Goal: Task Accomplishment & Management: Manage account settings

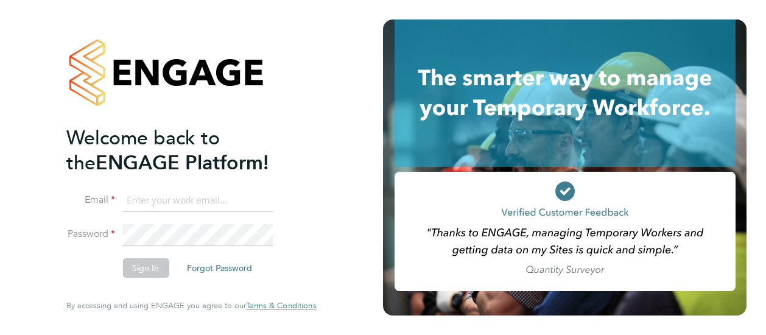
click at [234, 205] on input at bounding box center [197, 201] width 150 height 22
type input "[PERSON_NAME][DOMAIN_NAME][EMAIL_ADDRESS][PERSON_NAME][PERSON_NAME][DOMAIN_NAME]"
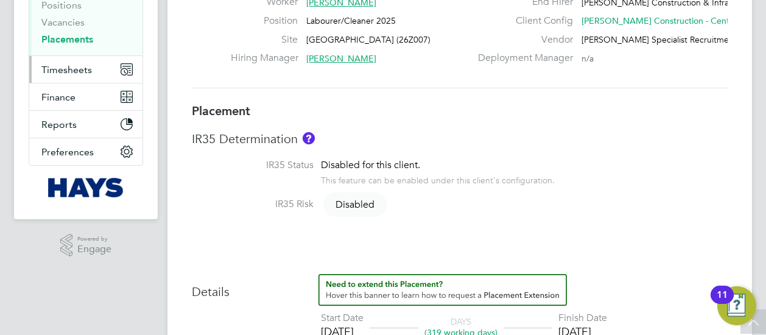
click at [100, 69] on button "Timesheets" at bounding box center [85, 69] width 113 height 27
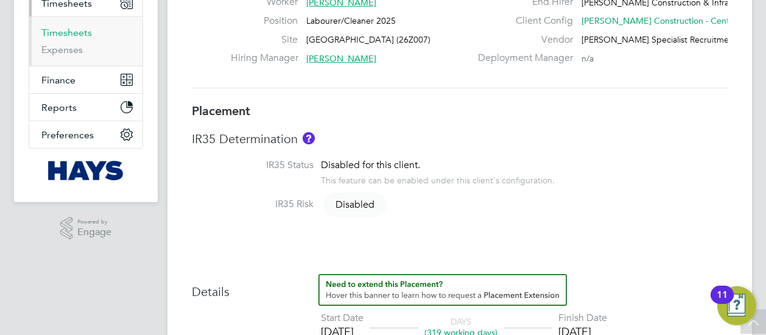
click at [76, 37] on link "Timesheets" at bounding box center [66, 33] width 51 height 12
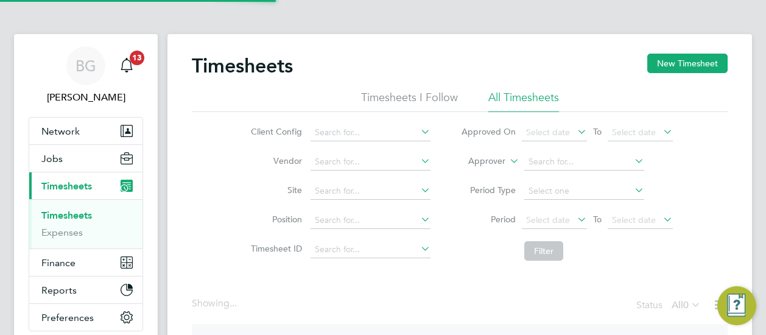
click at [495, 160] on label "Approver" at bounding box center [478, 161] width 55 height 12
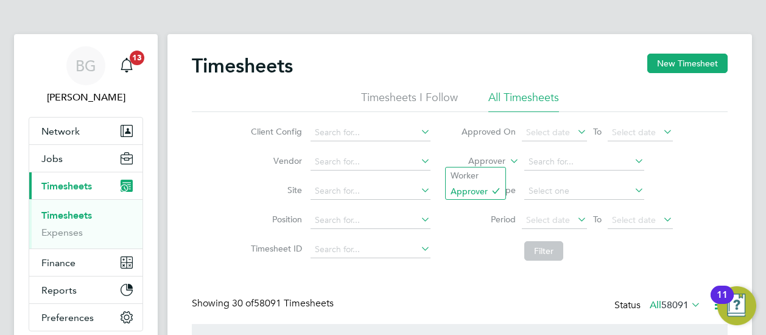
click at [478, 165] on label "Approver" at bounding box center [478, 161] width 55 height 12
click at [470, 170] on li "Worker" at bounding box center [476, 175] width 60 height 16
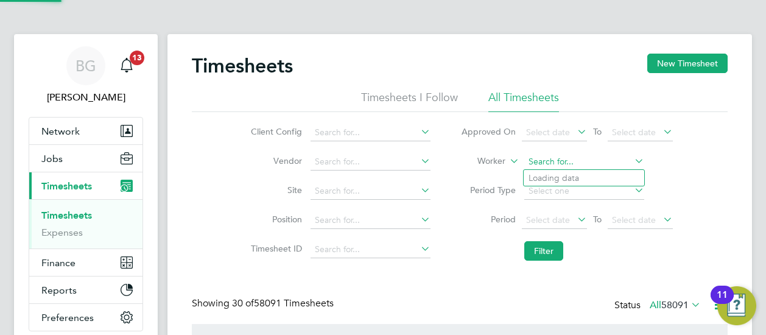
click at [536, 155] on input at bounding box center [584, 161] width 120 height 17
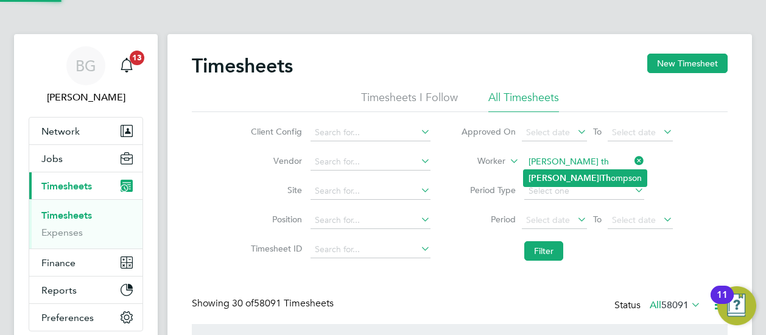
click at [596, 182] on li "Russel l Th ompson" at bounding box center [585, 178] width 123 height 16
type input "Russell Thompson"
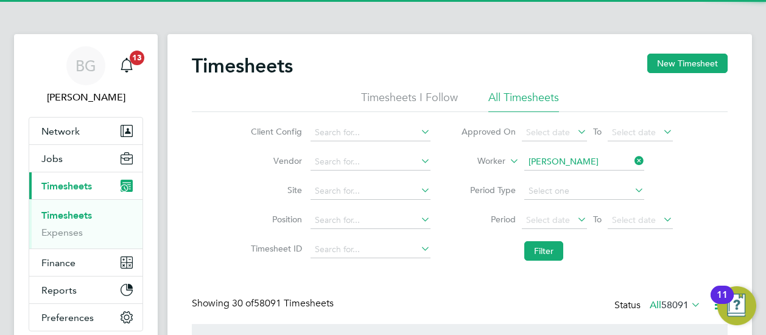
click at [541, 244] on button "Filter" at bounding box center [543, 250] width 39 height 19
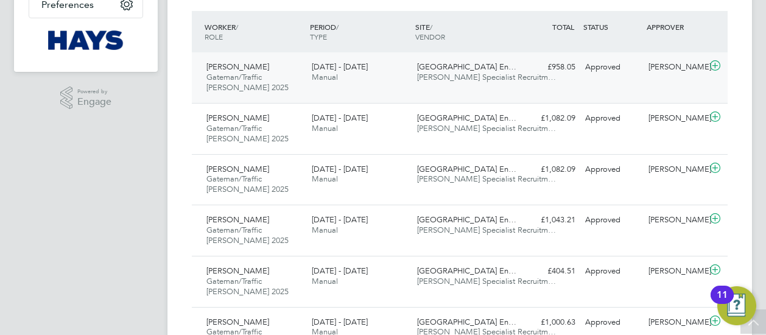
click at [474, 82] on div "Willows High School En… Hays Specialist Recruitm…" at bounding box center [464, 72] width 105 height 30
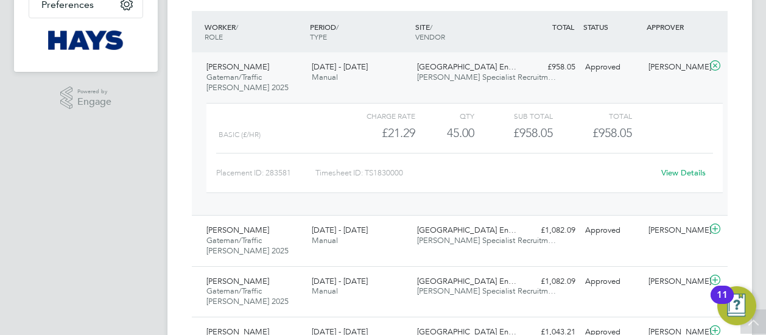
click at [675, 175] on link "View Details" at bounding box center [683, 172] width 44 height 10
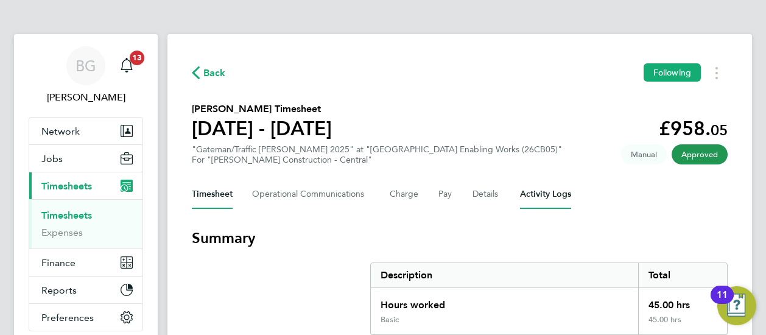
click at [555, 195] on Logs-tab "Activity Logs" at bounding box center [545, 194] width 51 height 29
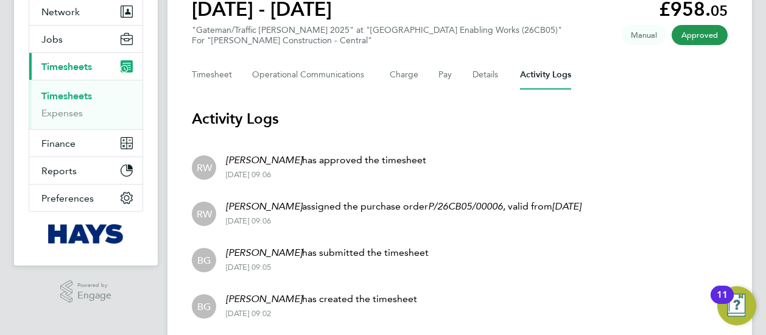
scroll to position [100, 0]
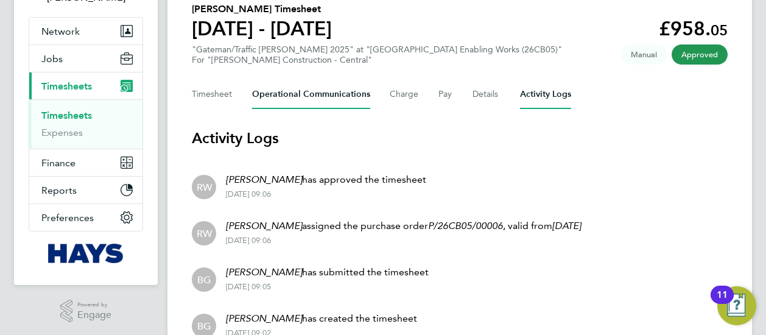
click at [309, 98] on Communications-tab "Operational Communications" at bounding box center [311, 94] width 118 height 29
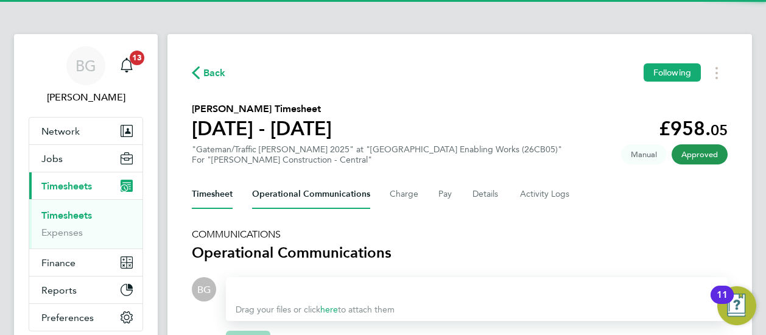
click at [211, 184] on button "Timesheet" at bounding box center [212, 194] width 41 height 29
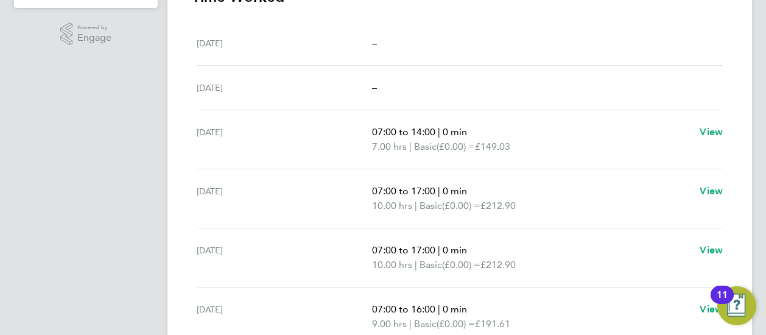
scroll to position [365, 0]
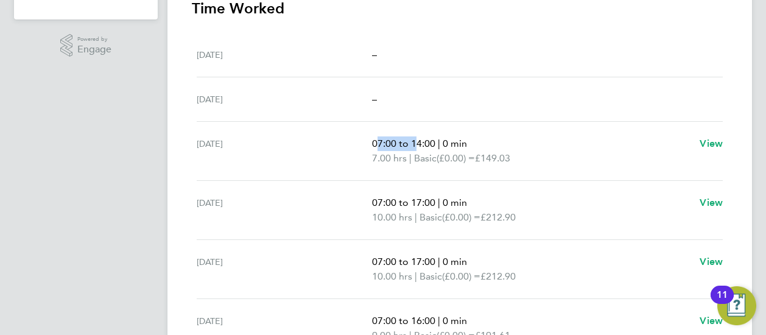
drag, startPoint x: 375, startPoint y: 147, endPoint x: 411, endPoint y: 148, distance: 36.6
click at [411, 148] on p "07:00 to 14:00 | 0 min" at bounding box center [531, 143] width 318 height 15
drag, startPoint x: 411, startPoint y: 148, endPoint x: 419, endPoint y: 167, distance: 21.0
click at [419, 167] on div "[DATE] 07:00 to 14:00 | 0 min 7.00 hrs | Basic (£0.00) = £149.03 View" at bounding box center [460, 151] width 526 height 59
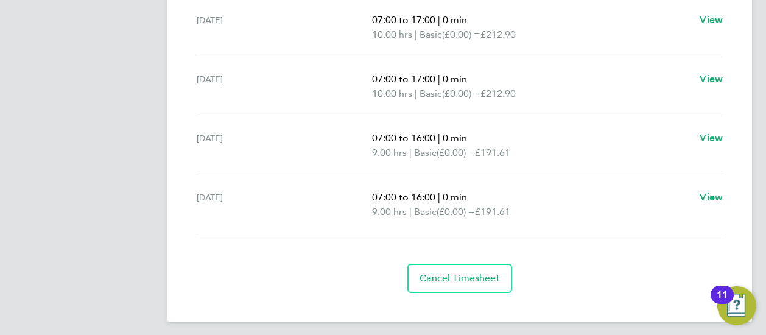
scroll to position [487, 0]
